Goal: Check status: Check status

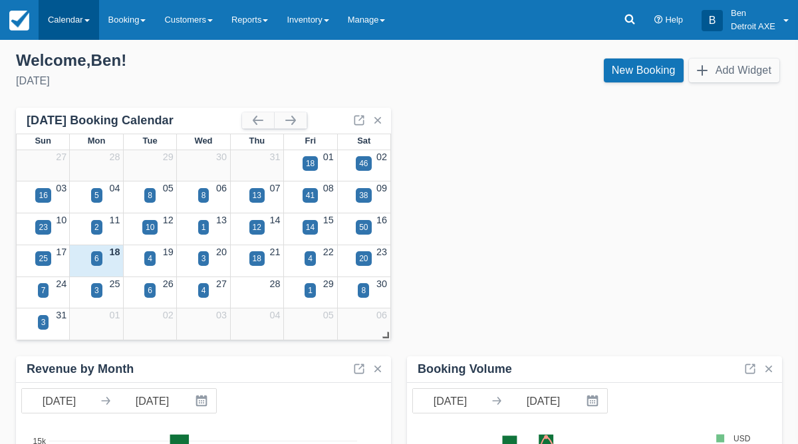
click at [88, 18] on link "Calendar" at bounding box center [69, 20] width 60 height 40
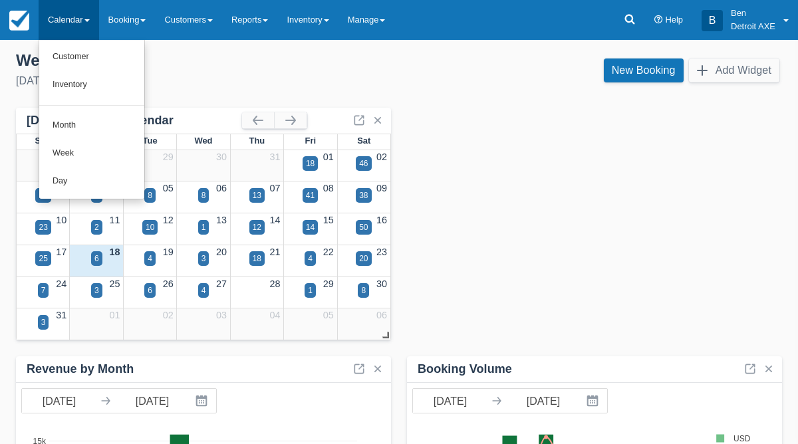
click at [88, 18] on link "Calendar" at bounding box center [69, 20] width 60 height 40
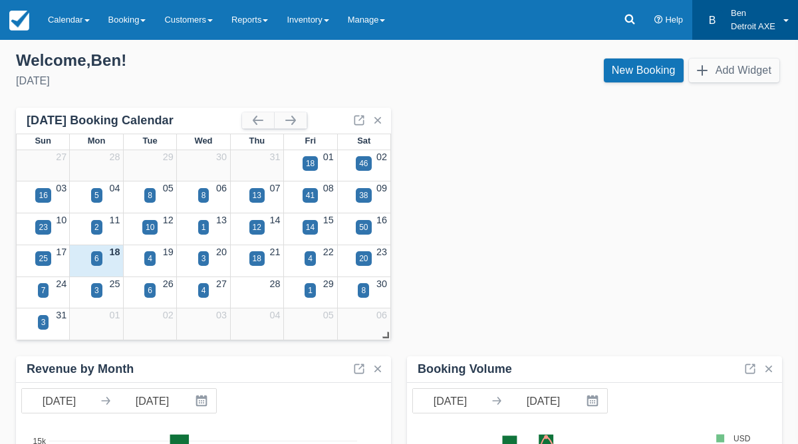
click at [788, 14] on link "B Ben Detroit AXE" at bounding box center [745, 20] width 106 height 40
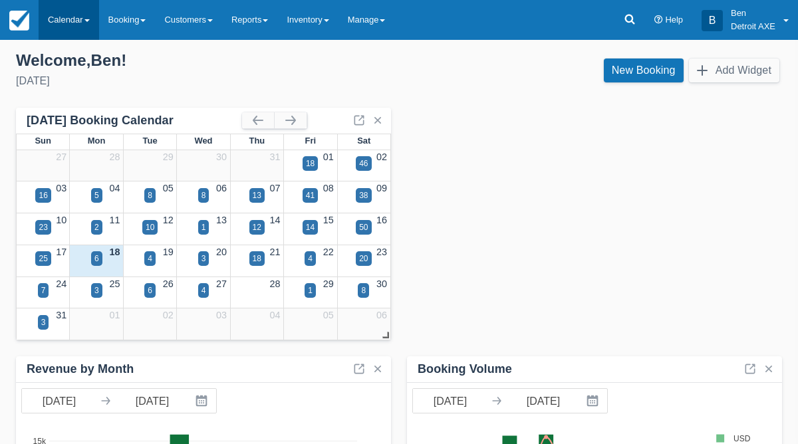
click at [79, 17] on link "Calendar" at bounding box center [69, 20] width 60 height 40
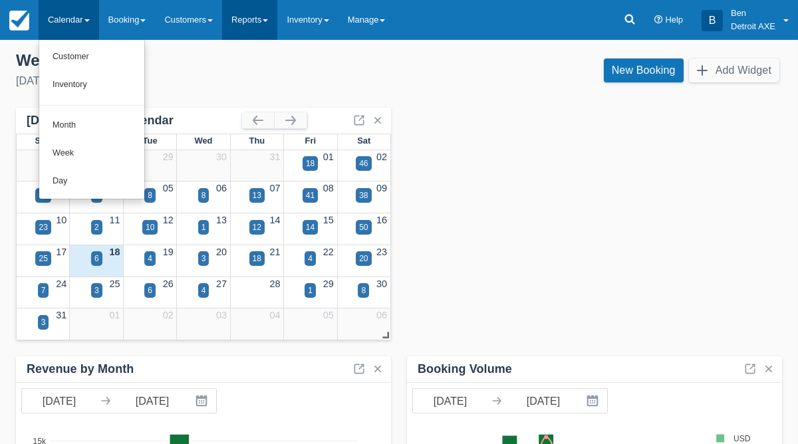
click at [255, 33] on link "Reports" at bounding box center [249, 20] width 55 height 40
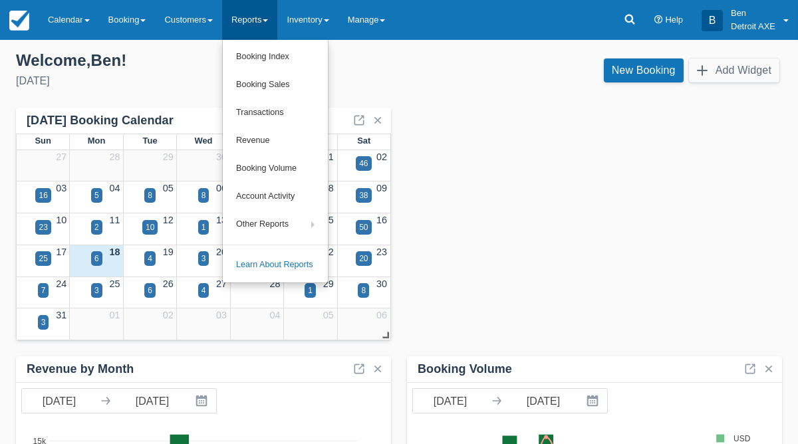
click at [199, 56] on div "Welcome , Ben !" at bounding box center [202, 61] width 372 height 20
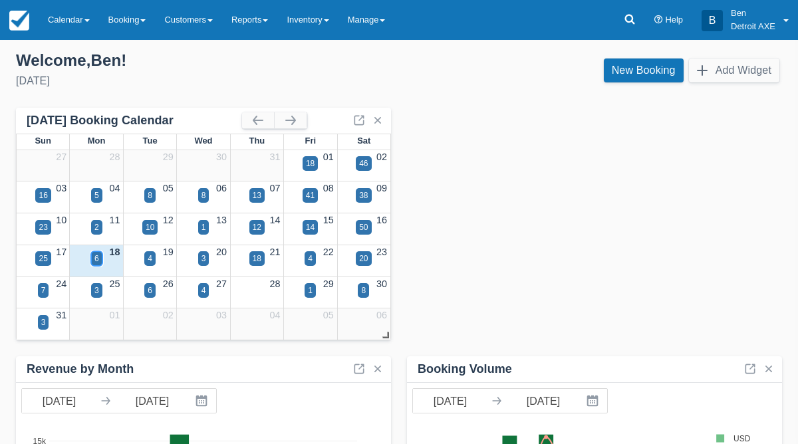
click at [100, 257] on div "6" at bounding box center [96, 258] width 11 height 15
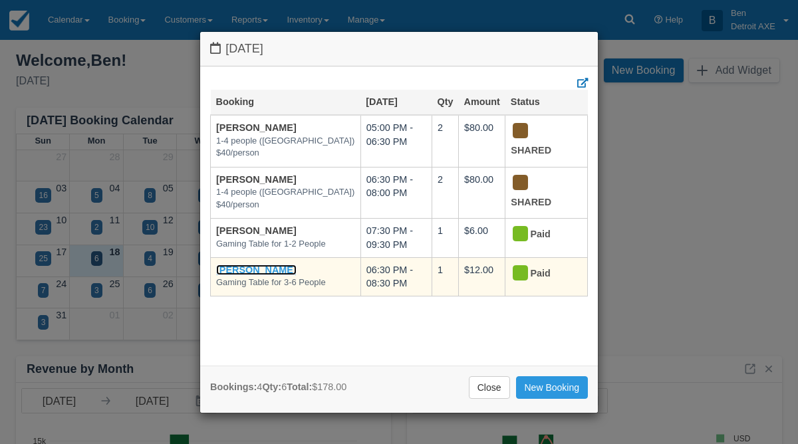
click at [247, 266] on link "[PERSON_NAME]" at bounding box center [256, 270] width 80 height 11
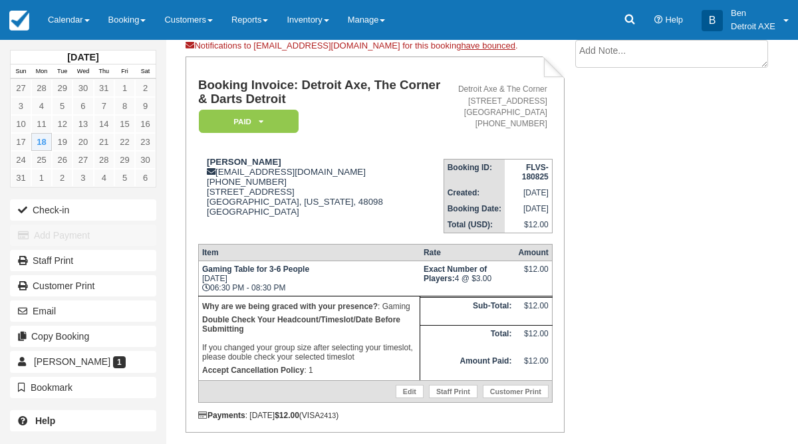
scroll to position [86, 0]
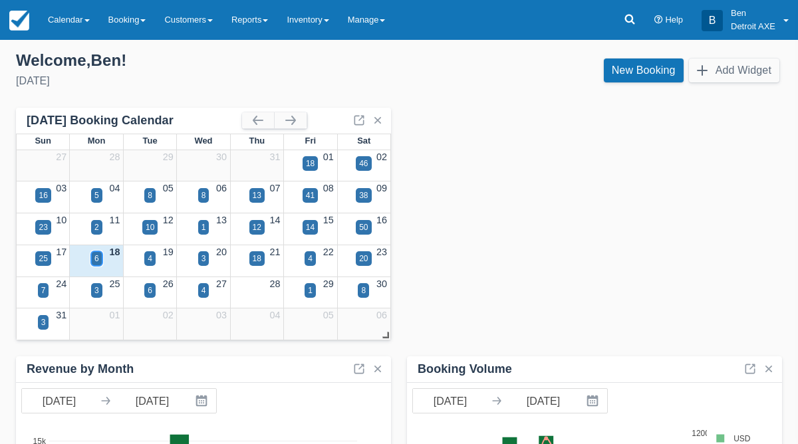
click at [92, 259] on div "6" at bounding box center [96, 258] width 11 height 15
